Goal: Information Seeking & Learning: Learn about a topic

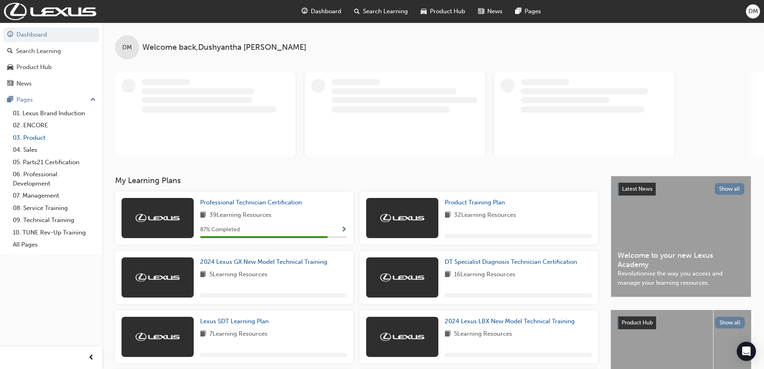
click at [40, 139] on link "03. Product" at bounding box center [54, 138] width 89 height 12
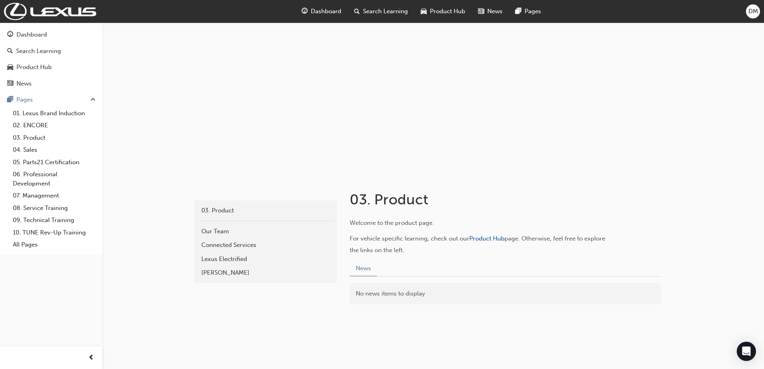
scroll to position [15, 0]
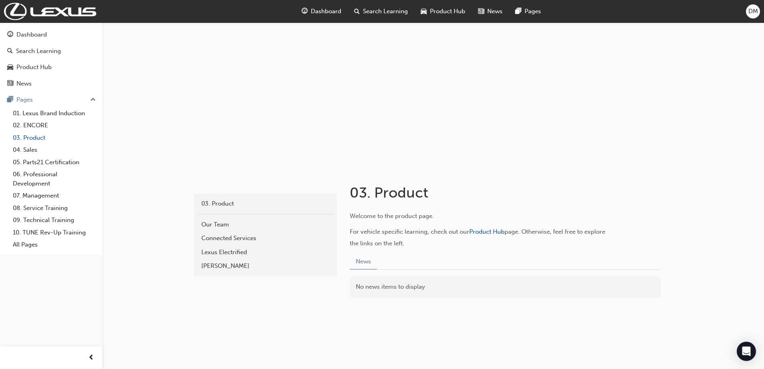
click at [32, 136] on link "03. Product" at bounding box center [54, 138] width 89 height 12
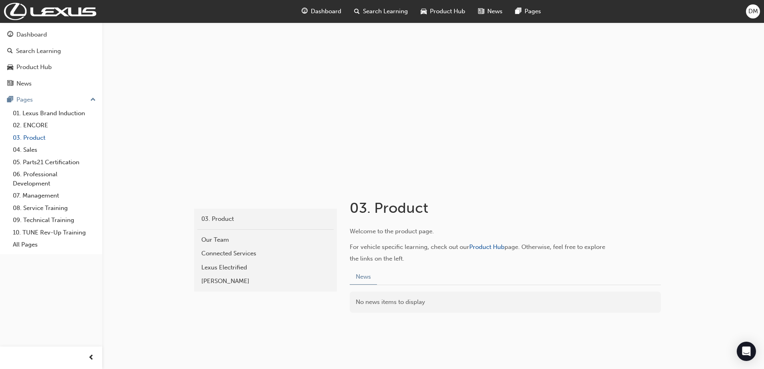
click at [32, 136] on link "03. Product" at bounding box center [54, 138] width 89 height 12
click at [453, 306] on div "No news items to display" at bounding box center [505, 301] width 311 height 21
click at [370, 277] on button "News" at bounding box center [363, 277] width 27 height 16
click at [505, 244] on span "Product Hub" at bounding box center [486, 246] width 35 height 7
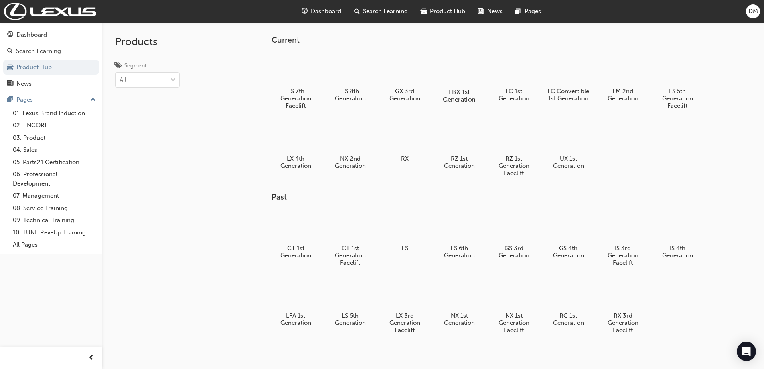
click at [469, 65] on div at bounding box center [459, 69] width 45 height 32
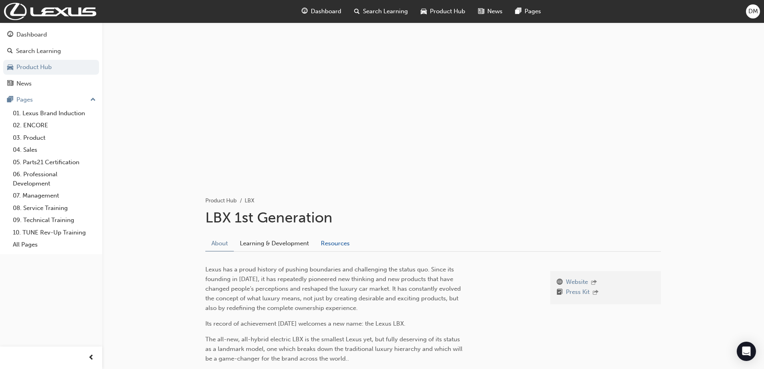
click at [335, 245] on link "Resources" at bounding box center [335, 242] width 41 height 15
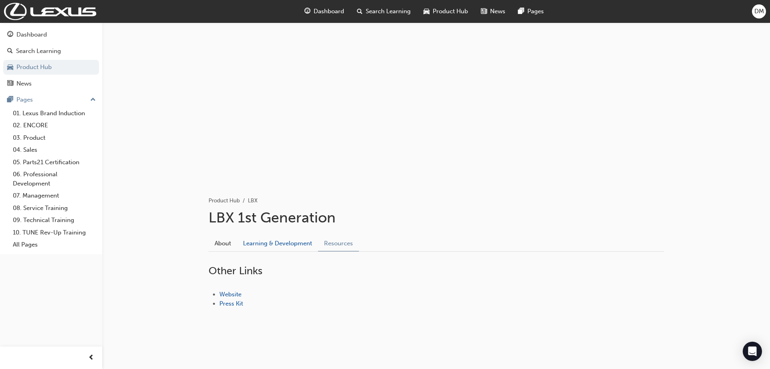
click at [280, 244] on link "Learning & Development" at bounding box center [277, 242] width 81 height 15
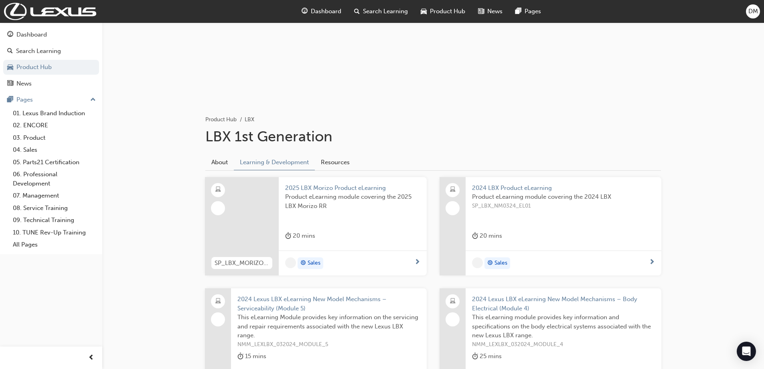
scroll to position [201, 0]
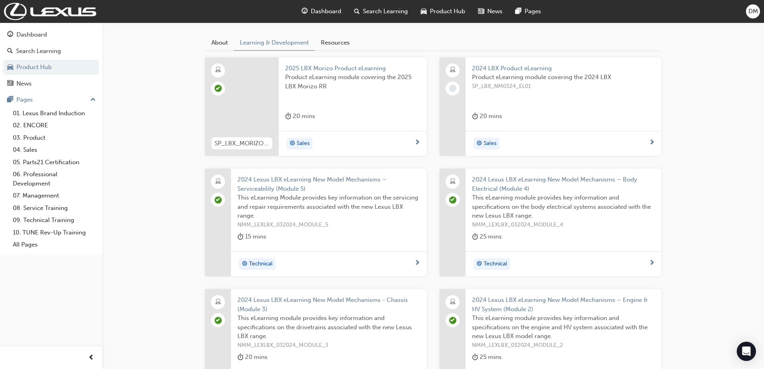
click at [294, 98] on div "Product eLearning module covering the 2025 LBX Morizo RR" at bounding box center [352, 89] width 135 height 32
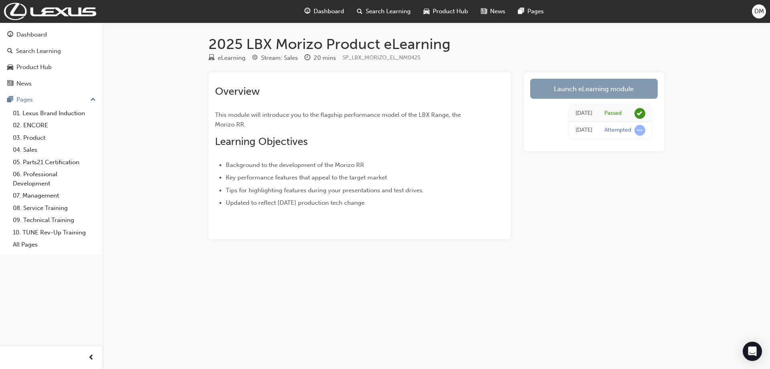
click at [600, 93] on link "Launch eLearning module" at bounding box center [594, 89] width 128 height 20
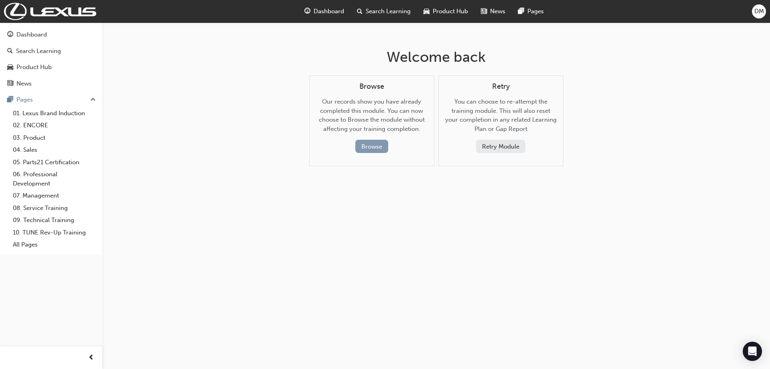
click at [379, 147] on button "Browse" at bounding box center [371, 146] width 33 height 13
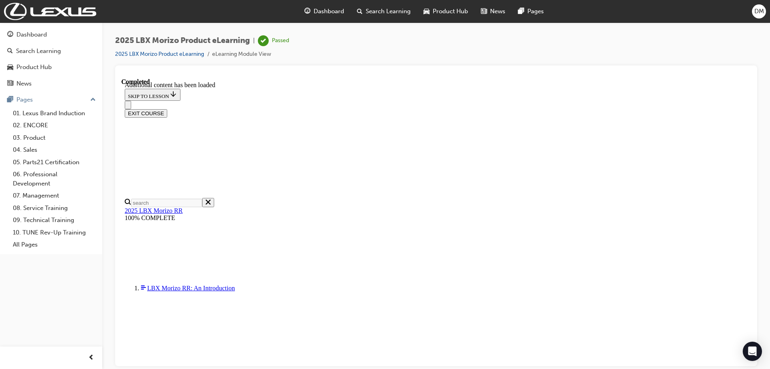
scroll to position [728, 0]
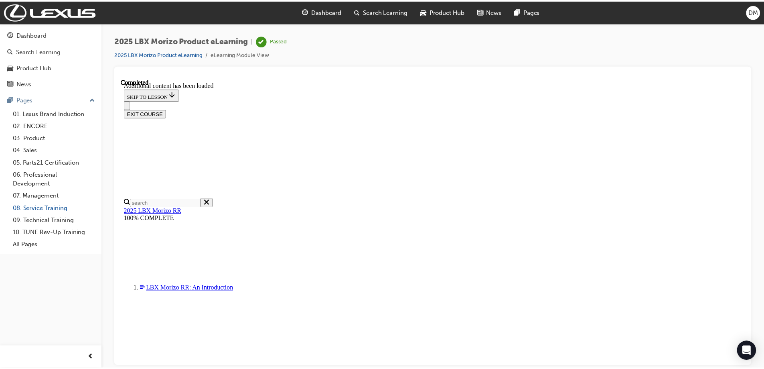
scroll to position [154, 0]
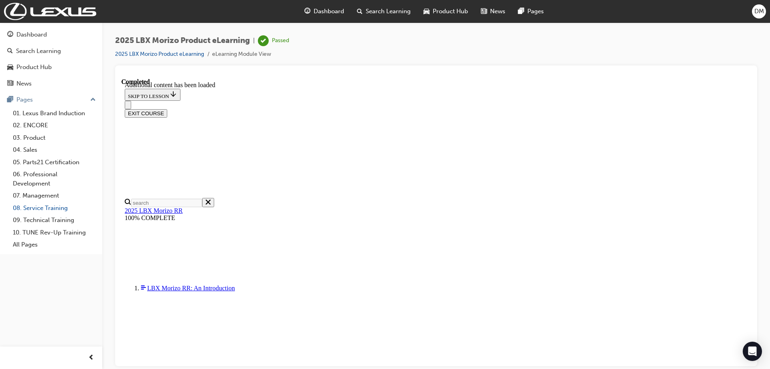
click at [64, 210] on link "08. Service Training" at bounding box center [54, 208] width 89 height 12
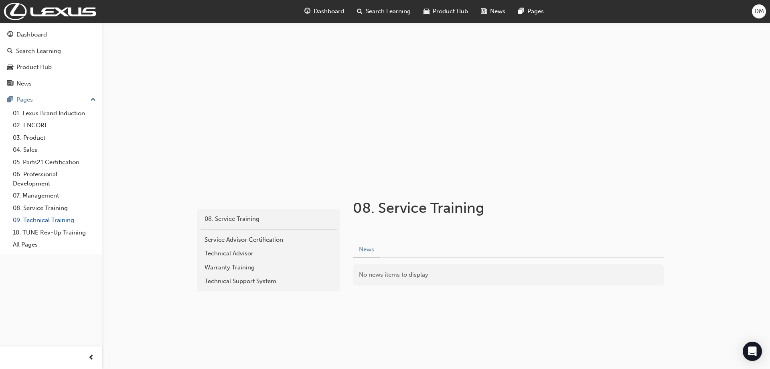
click at [57, 221] on link "09. Technical Training" at bounding box center [54, 220] width 89 height 12
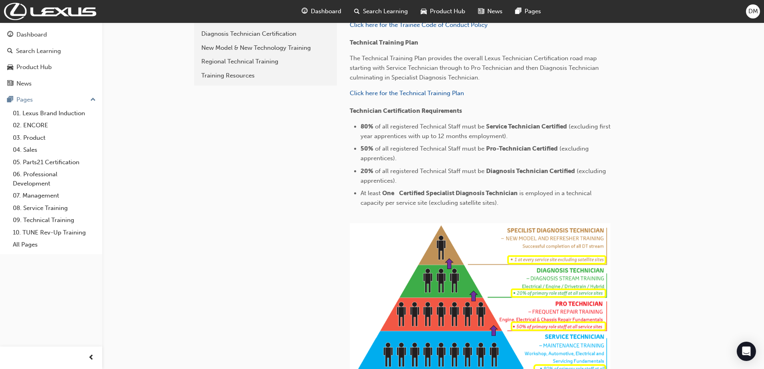
scroll to position [80, 0]
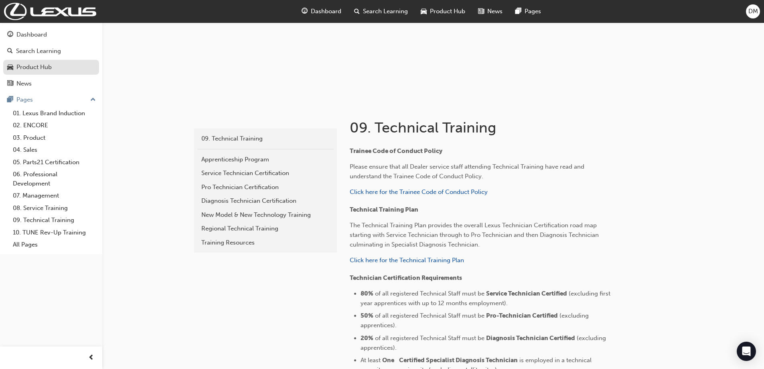
click at [56, 72] on div "Product Hub" at bounding box center [51, 67] width 88 height 10
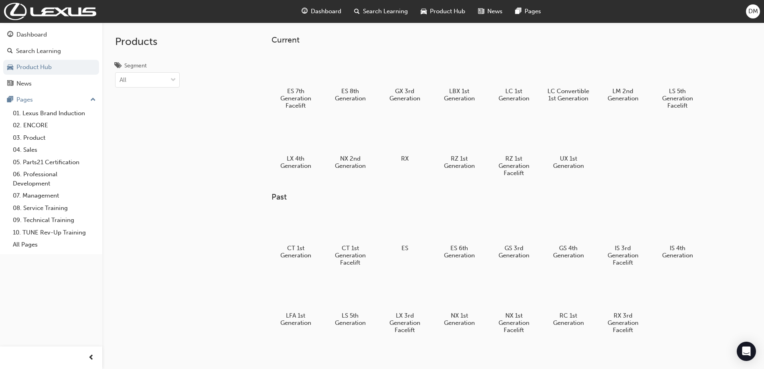
drag, startPoint x: 75, startPoint y: 152, endPoint x: 155, endPoint y: 99, distance: 96.2
click at [155, 99] on div "Products Segment All" at bounding box center [147, 206] width 90 height 369
